Goal: Information Seeking & Learning: Learn about a topic

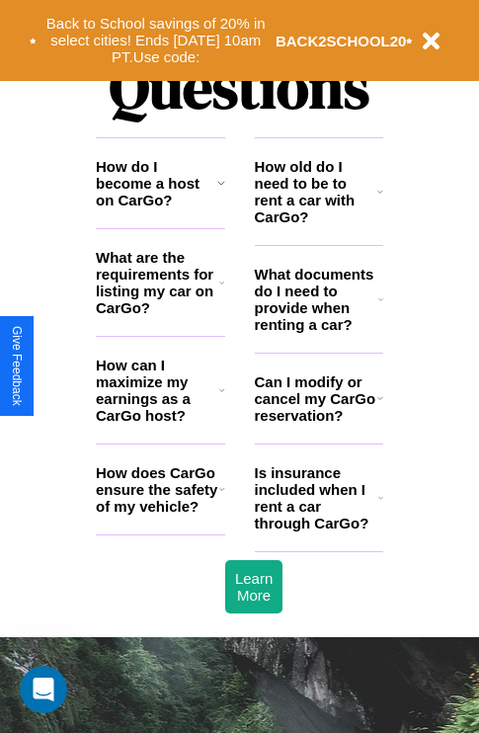
scroll to position [2395, 0]
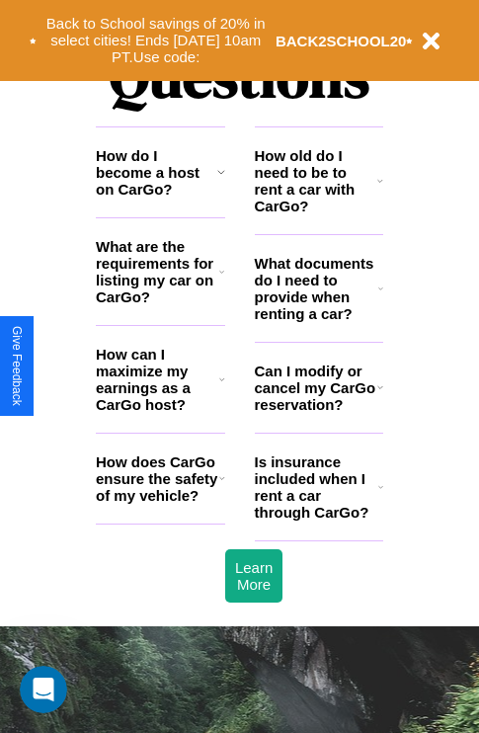
click at [318, 213] on h3 "How old do I need to be to rent a car with CarGo?" at bounding box center [317, 180] width 124 height 67
click at [221, 486] on icon at bounding box center [222, 479] width 6 height 16
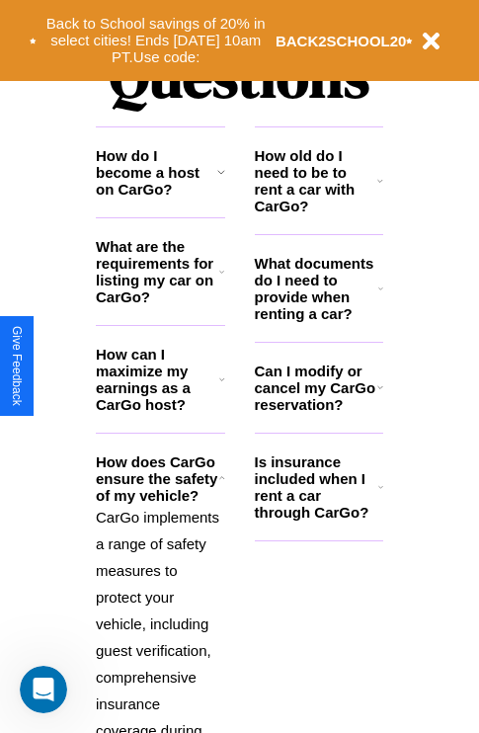
click at [221, 280] on icon at bounding box center [221, 272] width 5 height 16
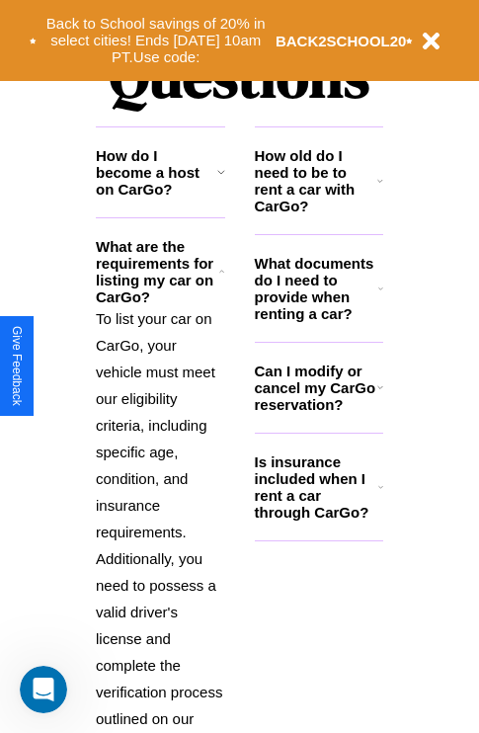
click at [318, 320] on h3 "What documents do I need to provide when renting a car?" at bounding box center [317, 288] width 125 height 67
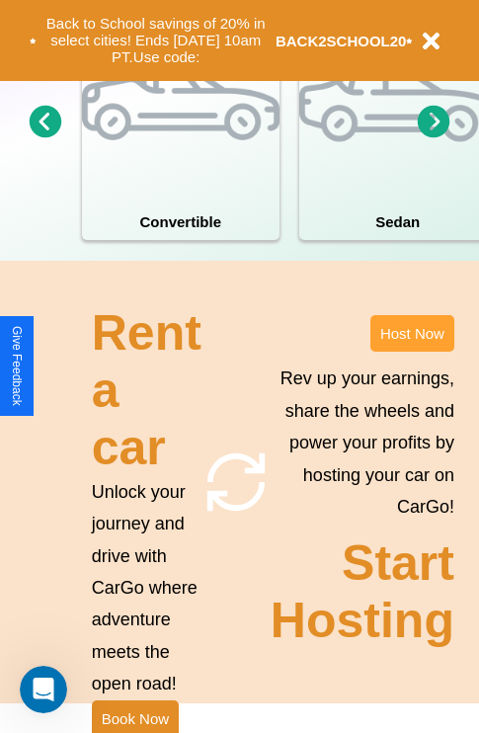
click at [412, 352] on button "Host Now" at bounding box center [413, 333] width 84 height 37
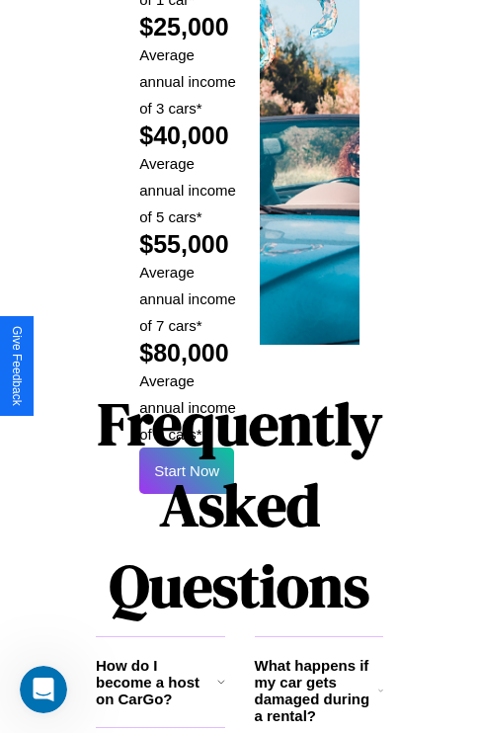
scroll to position [2909, 0]
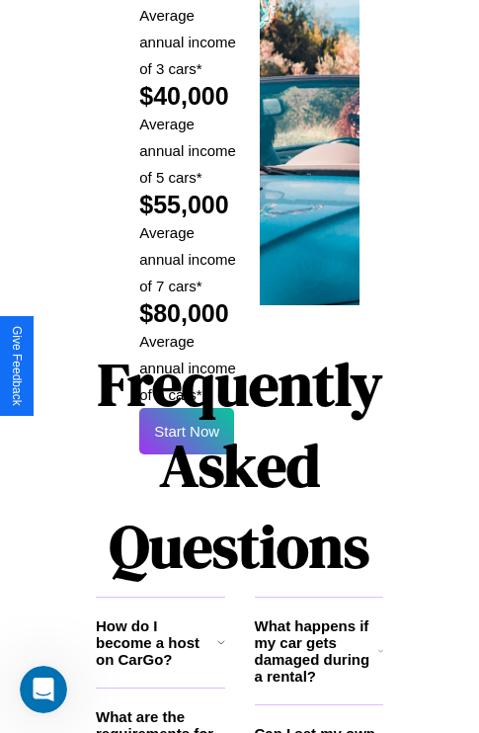
click at [187, 366] on h1 "Frequently Asked Questions" at bounding box center [240, 465] width 288 height 263
